Goal: Understand process/instructions

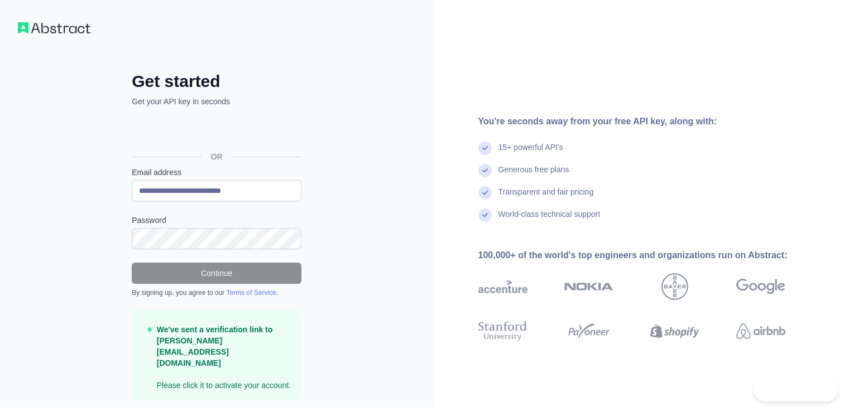
click at [758, 142] on div "15+ powerful API's" at bounding box center [649, 153] width 343 height 22
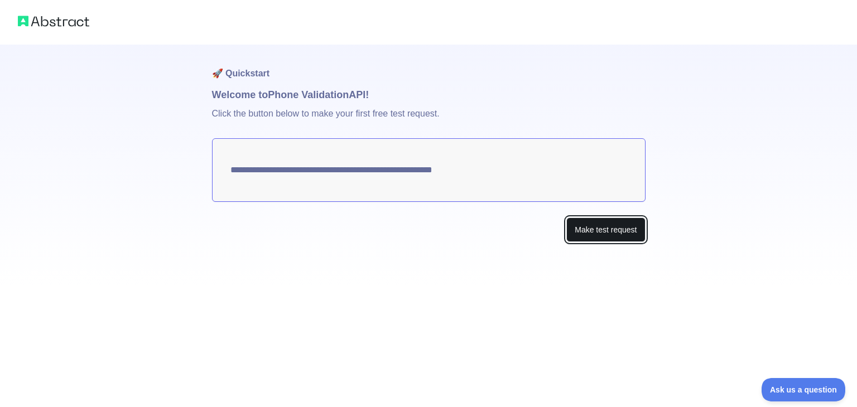
click at [596, 234] on button "Make test request" at bounding box center [606, 230] width 79 height 25
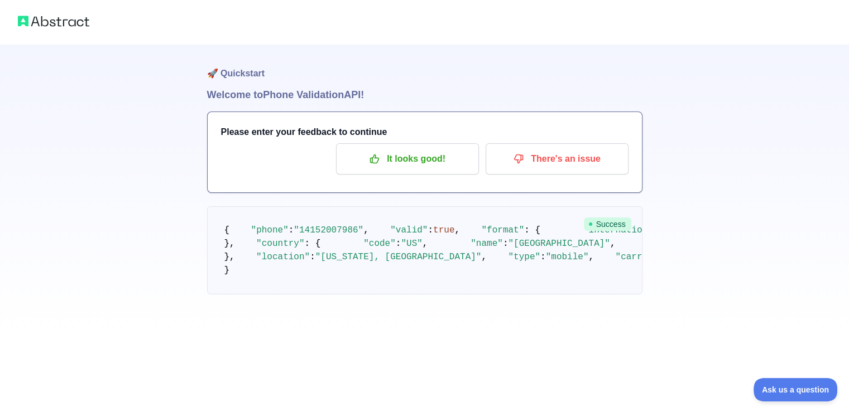
scroll to position [92, 0]
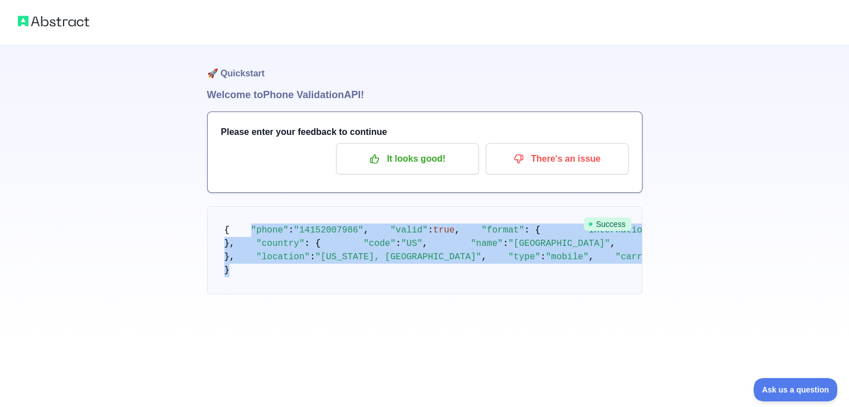
drag, startPoint x: 244, startPoint y: 145, endPoint x: 395, endPoint y: 344, distance: 249.5
click at [395, 295] on pre "{ "phone" : "[PHONE_NUMBER]" , "valid" : true , "format" : { "international" : …" at bounding box center [424, 251] width 435 height 88
click at [466, 207] on pre "{ "phone" : "[PHONE_NUMBER]" , "valid" : true , "format" : { "international" : …" at bounding box center [424, 251] width 435 height 88
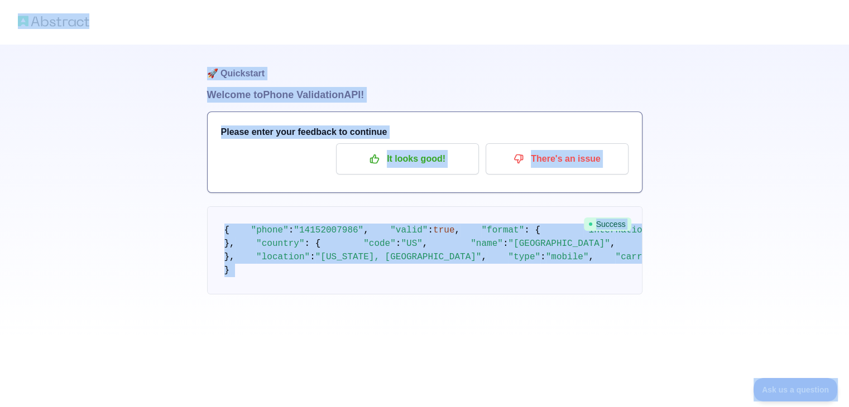
click at [448, 207] on pre "{ "phone" : "[PHONE_NUMBER]" , "valid" : true , "format" : { "international" : …" at bounding box center [424, 251] width 435 height 88
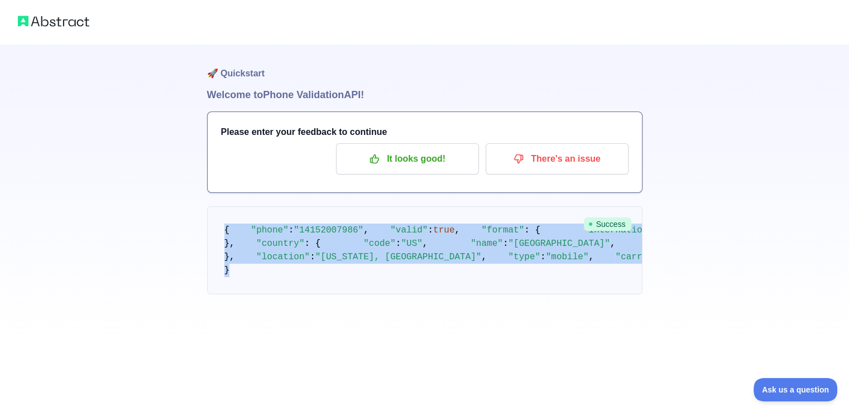
drag, startPoint x: 223, startPoint y: 139, endPoint x: 344, endPoint y: 356, distance: 248.4
click at [344, 295] on pre "{ "phone" : "[PHONE_NUMBER]" , "valid" : true , "format" : { "international" : …" at bounding box center [424, 251] width 435 height 88
copy code "{ "phone" : "[PHONE_NUMBER]" , "valid" : true , "format" : { "international" : …"
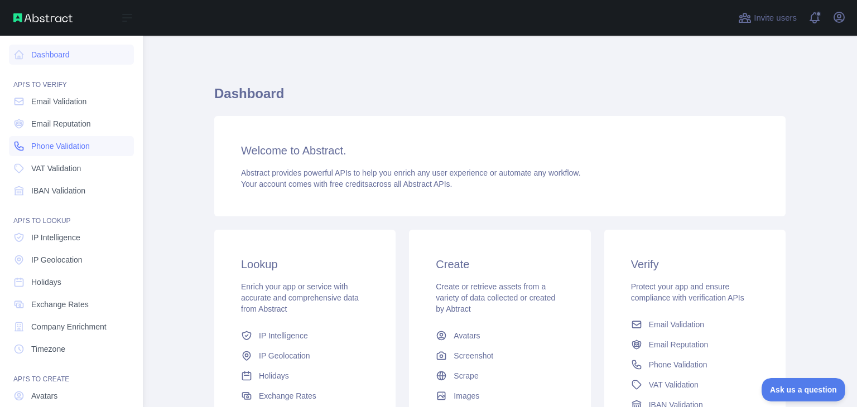
click at [89, 141] on span "Phone Validation" at bounding box center [60, 146] width 59 height 11
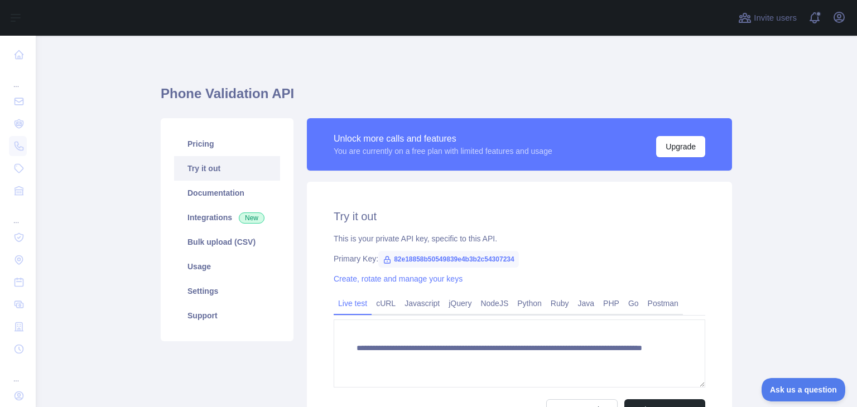
scroll to position [56, 0]
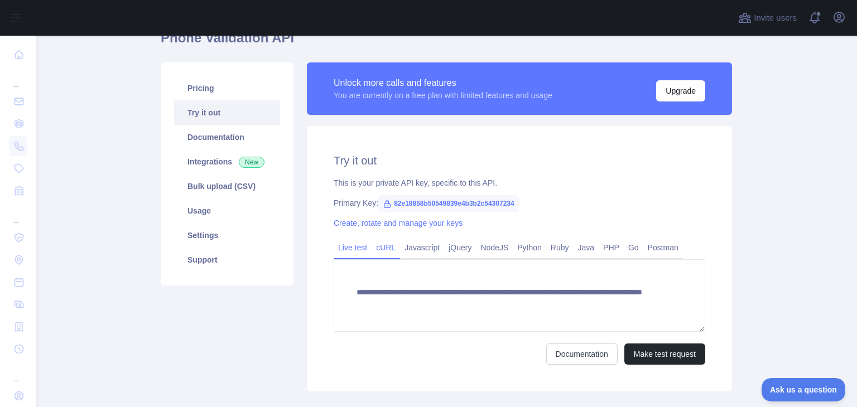
click at [376, 241] on link "cURL" at bounding box center [386, 248] width 28 height 18
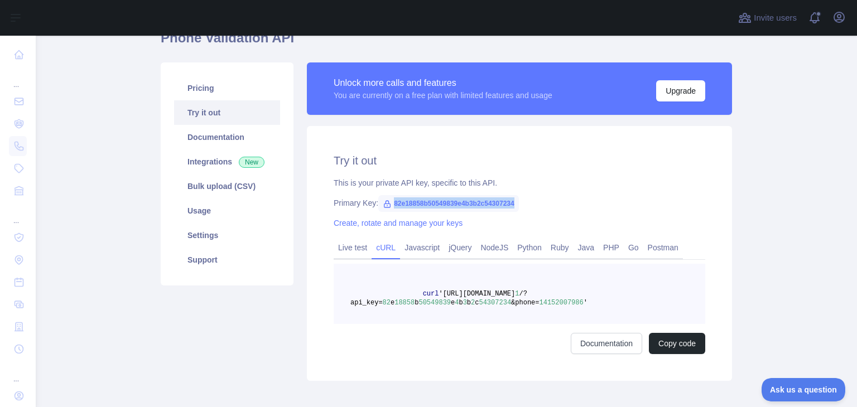
drag, startPoint x: 387, startPoint y: 205, endPoint x: 517, endPoint y: 205, distance: 129.5
click at [517, 205] on div "Primary Key: 82e18858b50549839e4b3b2c54307234" at bounding box center [520, 203] width 372 height 11
copy span "82e18858b50549839e4b3b2c54307234"
click at [433, 200] on span "82e18858b50549839e4b3b2c54307234" at bounding box center [448, 203] width 141 height 17
click at [390, 204] on span "82e18858b50549839e4b3b2c54307234" at bounding box center [448, 203] width 141 height 17
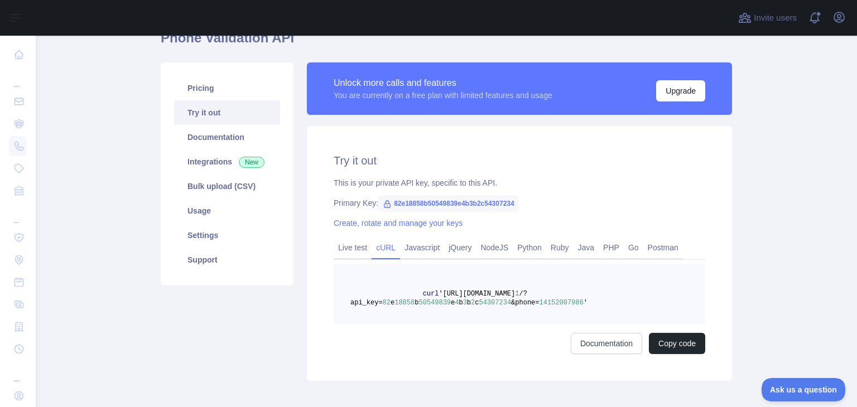
click at [423, 203] on span "82e18858b50549839e4b3b2c54307234" at bounding box center [448, 203] width 141 height 17
drag, startPoint x: 387, startPoint y: 201, endPoint x: 509, endPoint y: 206, distance: 121.8
click at [509, 206] on span "82e18858b50549839e4b3b2c54307234" at bounding box center [448, 203] width 141 height 17
copy span "82e18858b50549839e4b3b2c54307234"
drag, startPoint x: 434, startPoint y: 292, endPoint x: 558, endPoint y: 313, distance: 125.5
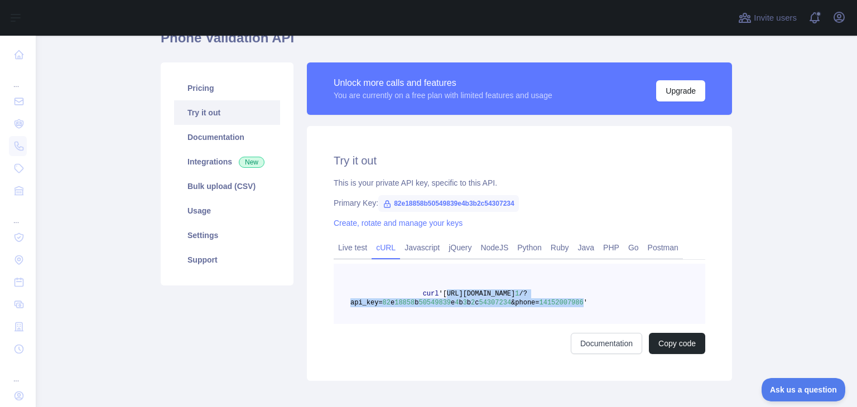
click at [558, 313] on pre "curl 'https://phonevalidation.abstractapi.com/v 1 /?api_key= 82 e 18858 b 50549…" at bounding box center [520, 294] width 372 height 60
click at [467, 304] on span "b" at bounding box center [469, 303] width 4 height 8
drag, startPoint x: 435, startPoint y: 297, endPoint x: 561, endPoint y: 304, distance: 125.8
click at [561, 304] on span "curl 'https://phonevalidation.abstractapi.com/v 1 /?api_key= 82 e 18858 b 50549…" at bounding box center [469, 298] width 237 height 17
copy span "https://phonevalidation.abstractapi.com/v 1 /?api_key= 82 e 18858 b 50549839 e …"
